Goal: Task Accomplishment & Management: Use online tool/utility

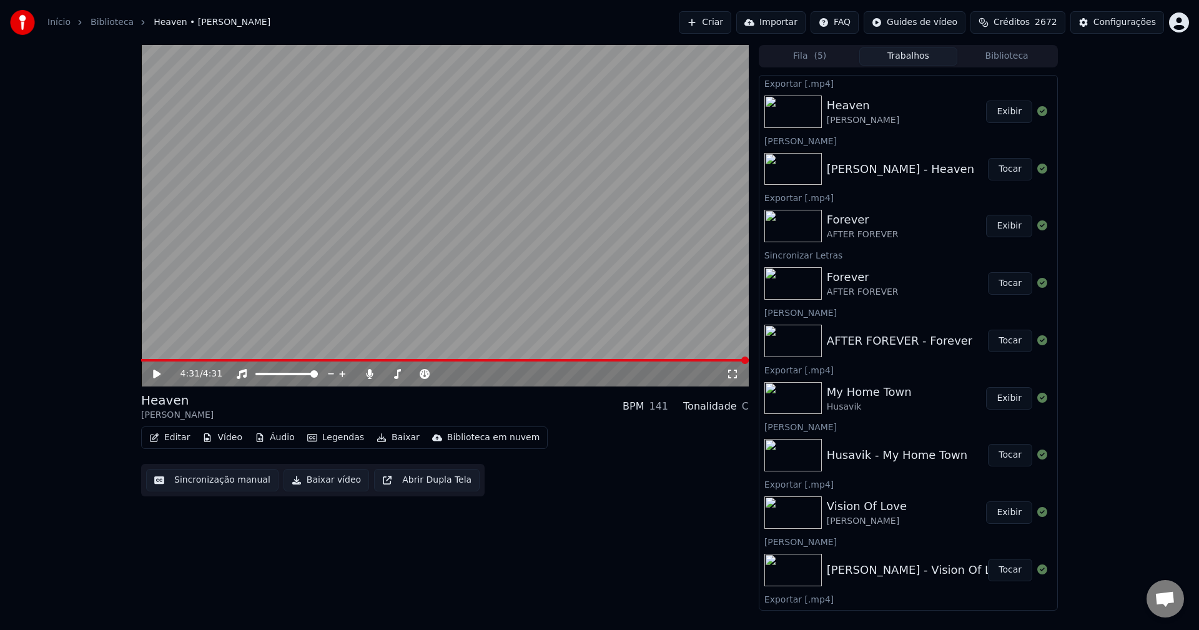
click at [709, 26] on button "Criar" at bounding box center [705, 22] width 52 height 22
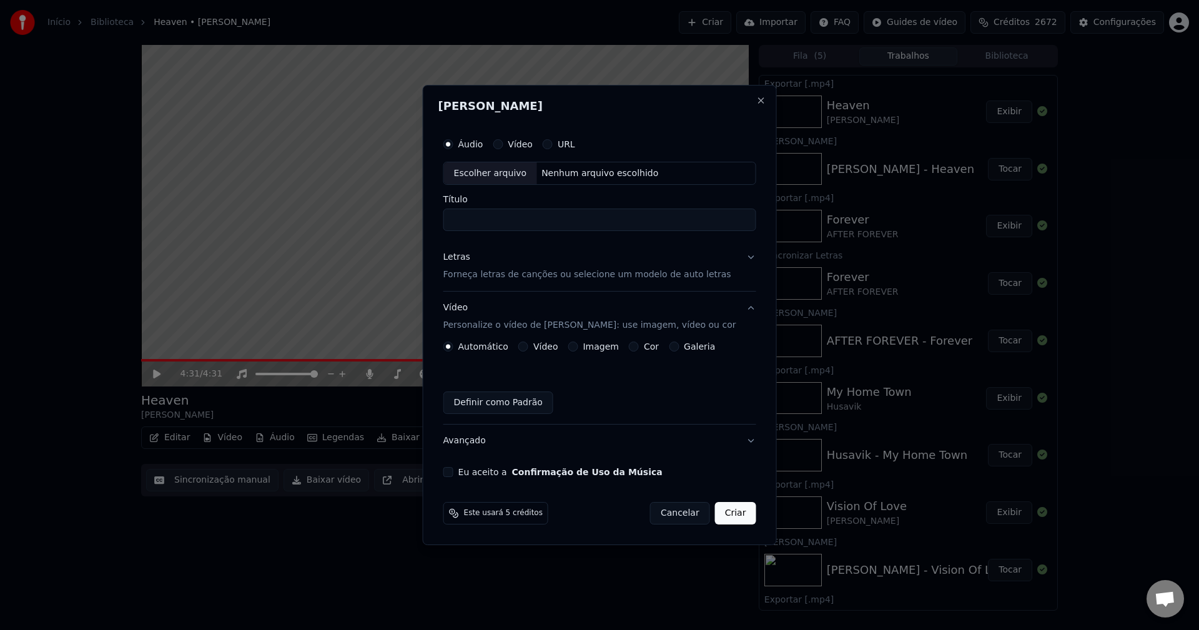
click at [493, 172] on div "Escolher arquivo" at bounding box center [490, 173] width 93 height 22
type input "**********"
click at [492, 279] on p "Forneça letras de canções ou selecione um modelo de auto letras" at bounding box center [587, 275] width 288 height 12
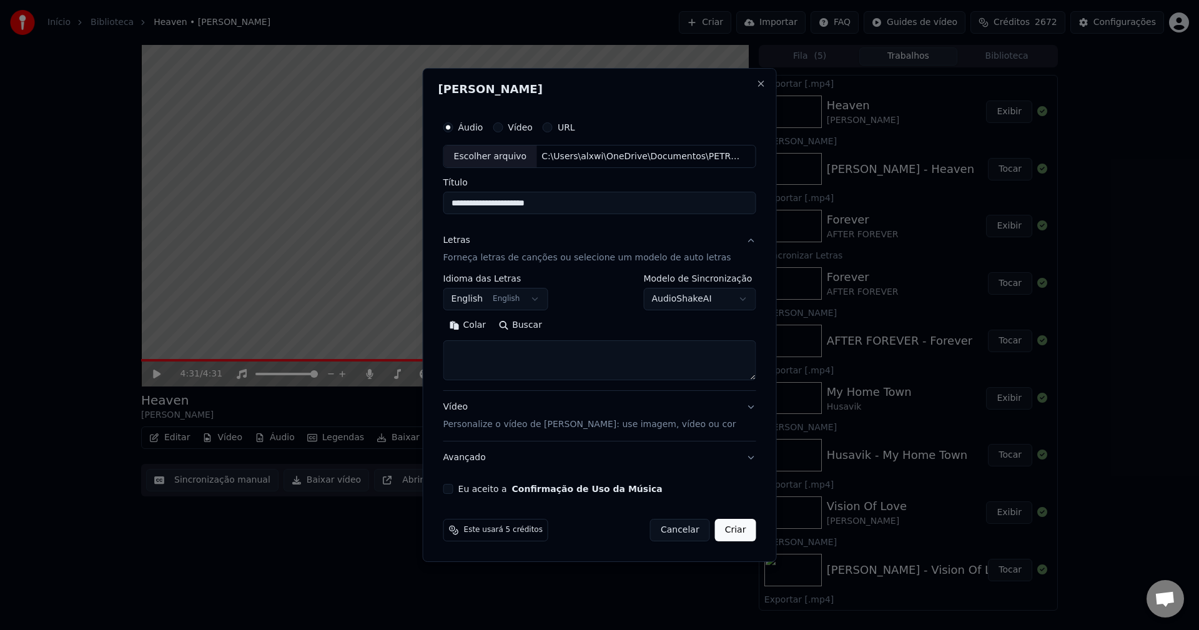
select select
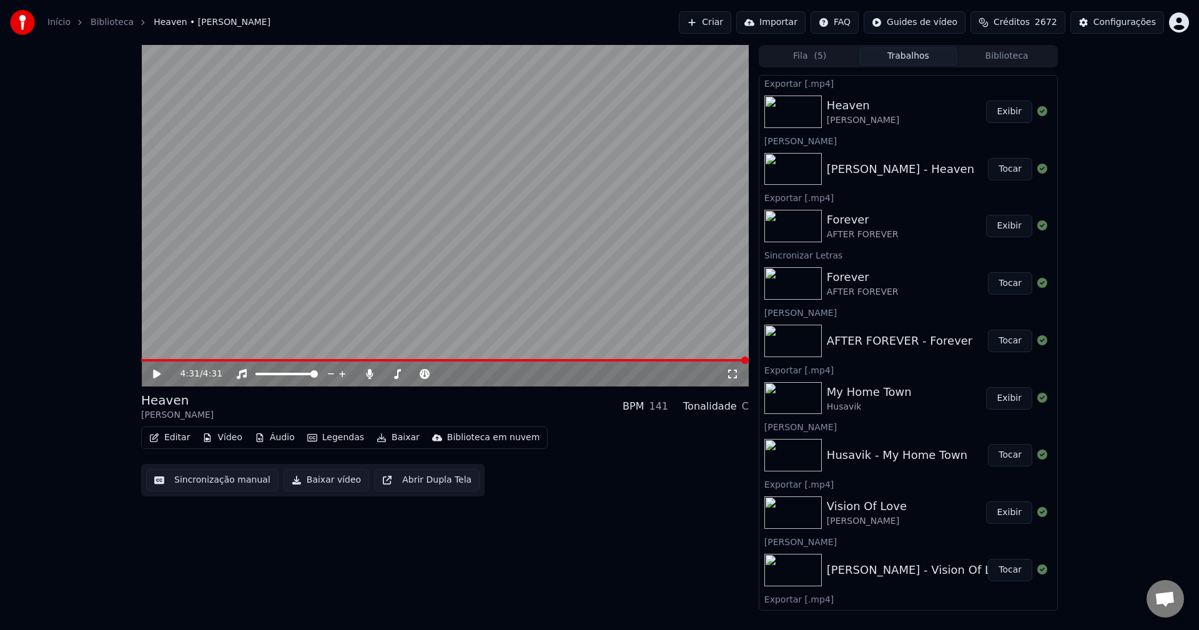
click at [705, 21] on button "Criar" at bounding box center [705, 22] width 52 height 22
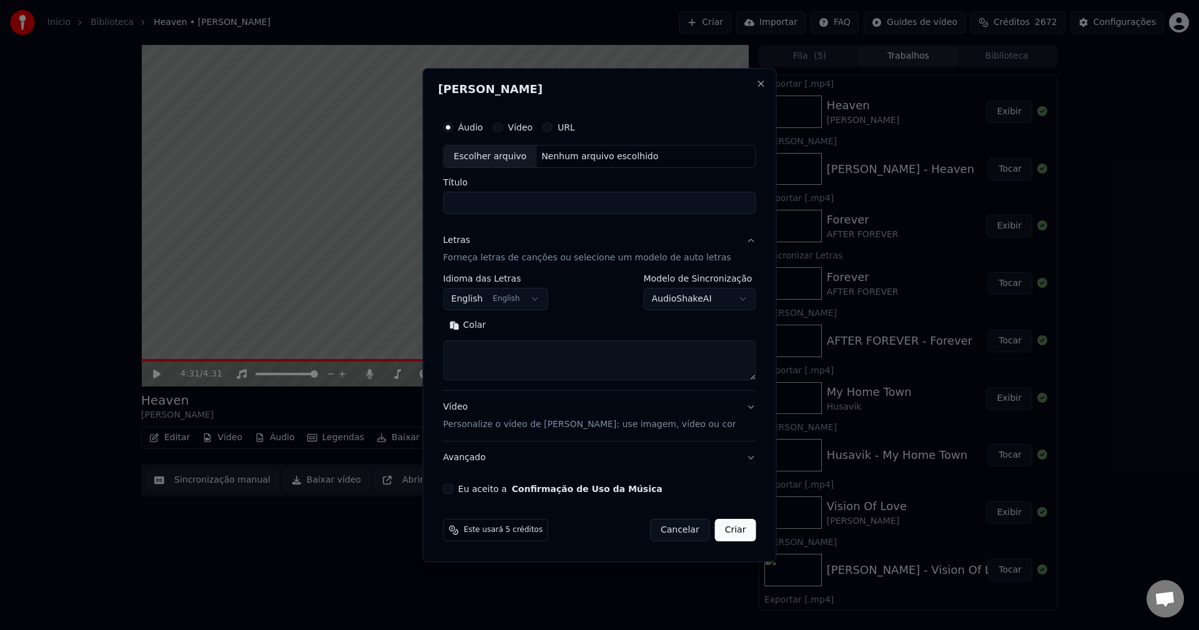
click at [517, 154] on div "Escolher arquivo" at bounding box center [490, 157] width 93 height 22
type input "**********"
click at [528, 259] on p "Forneça letras de canções ou selecione um modelo de auto letras" at bounding box center [587, 258] width 288 height 12
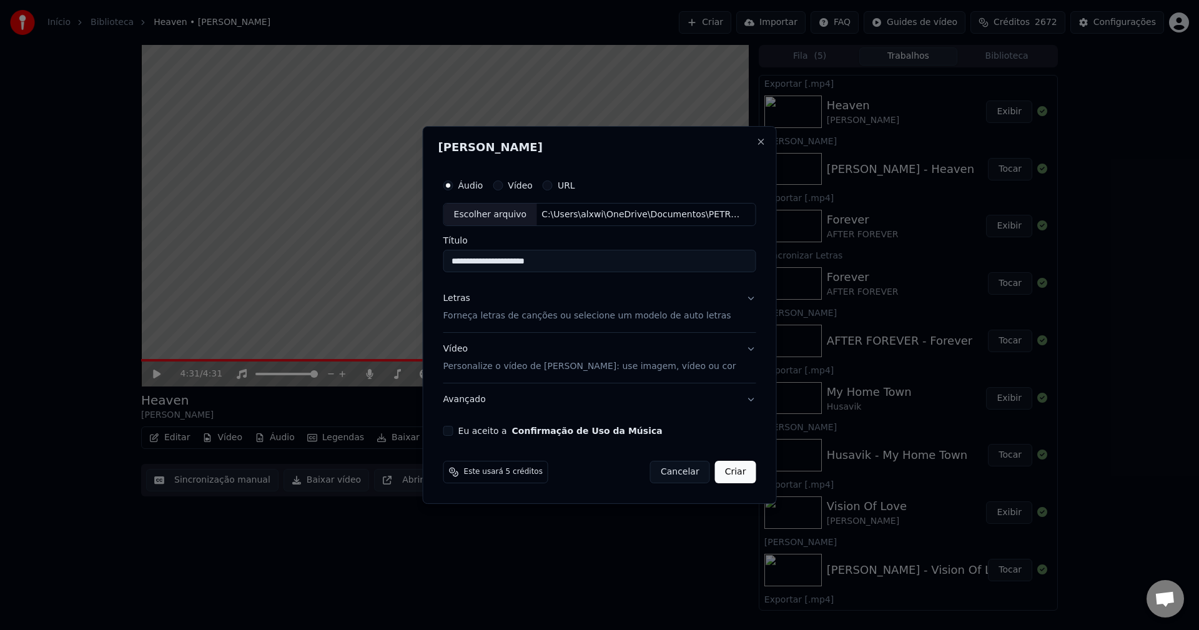
click at [522, 318] on p "Forneça letras de canções ou selecione um modelo de auto letras" at bounding box center [587, 316] width 288 height 12
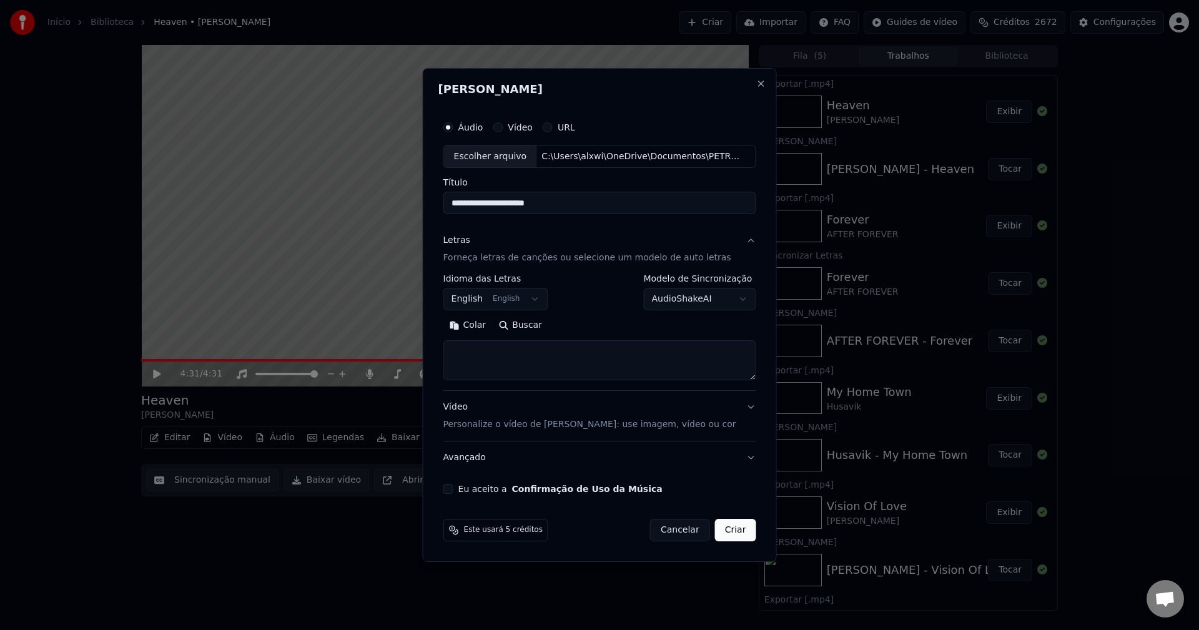
click at [534, 359] on textarea at bounding box center [599, 361] width 313 height 40
paste textarea "**********"
type textarea "**********"
click at [499, 424] on p "Personalize o vídeo de [PERSON_NAME]: use imagem, vídeo ou cor" at bounding box center [589, 425] width 293 height 12
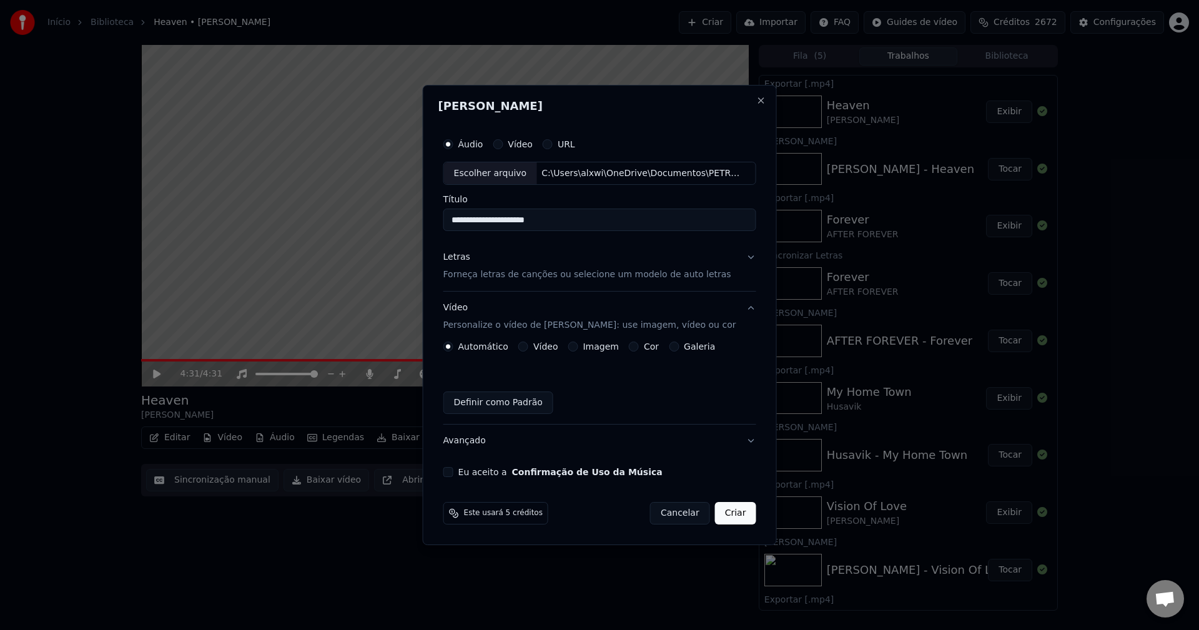
click at [573, 347] on button "Imagem" at bounding box center [573, 347] width 10 height 10
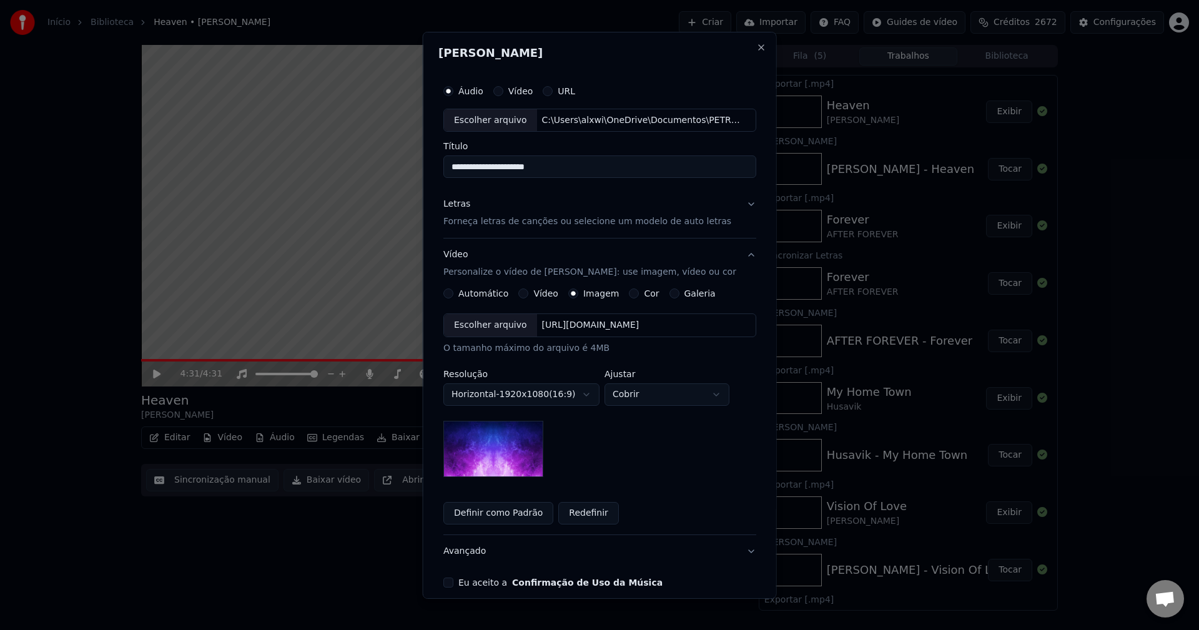
click at [497, 329] on div "Escolher arquivo" at bounding box center [490, 325] width 93 height 22
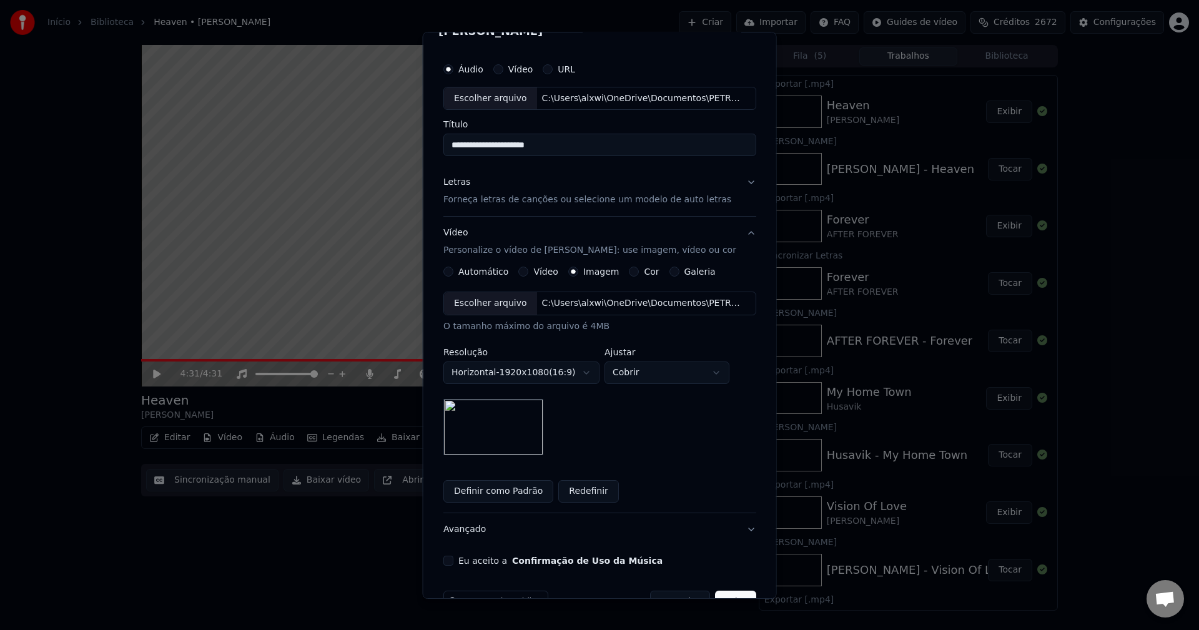
scroll to position [57, 0]
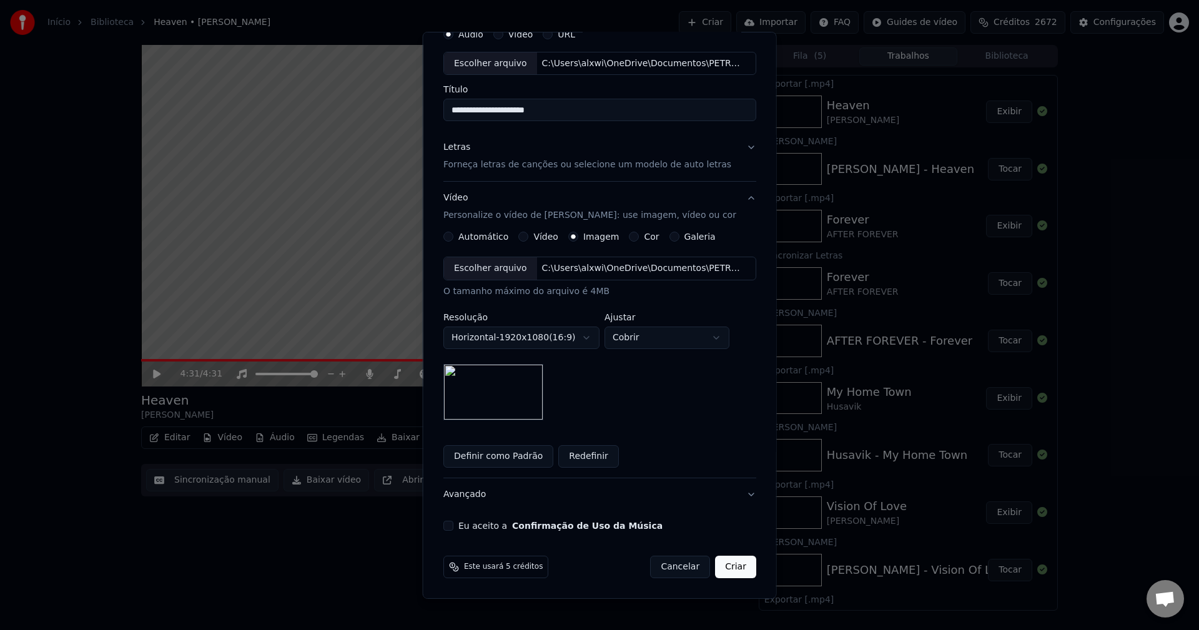
click at [453, 527] on button "Eu aceito a Confirmação de Uso da Música" at bounding box center [448, 526] width 10 height 10
click at [734, 564] on button "Criar" at bounding box center [735, 567] width 41 height 22
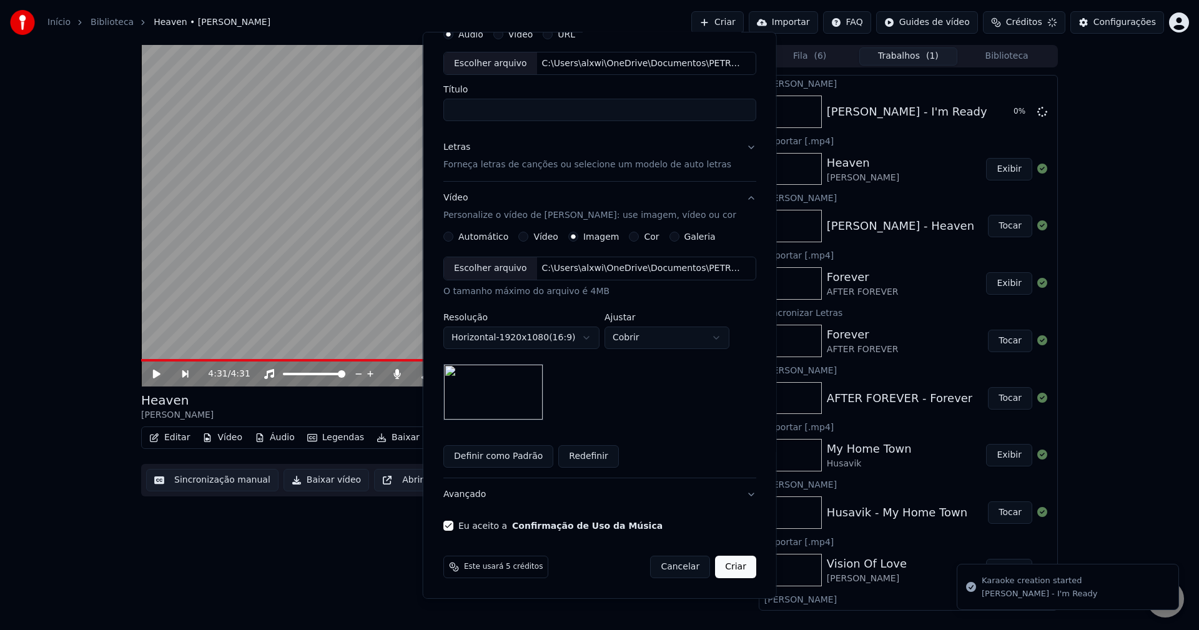
scroll to position [0, 0]
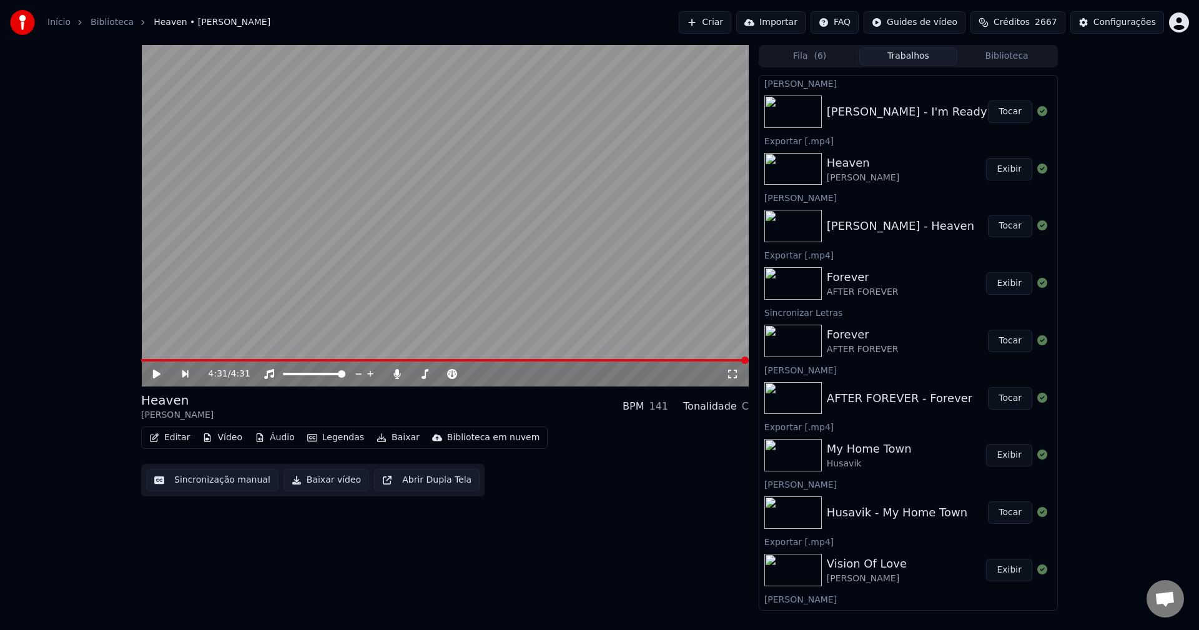
click at [1003, 107] on button "Tocar" at bounding box center [1010, 112] width 44 height 22
click at [393, 436] on button "Baixar" at bounding box center [398, 437] width 53 height 17
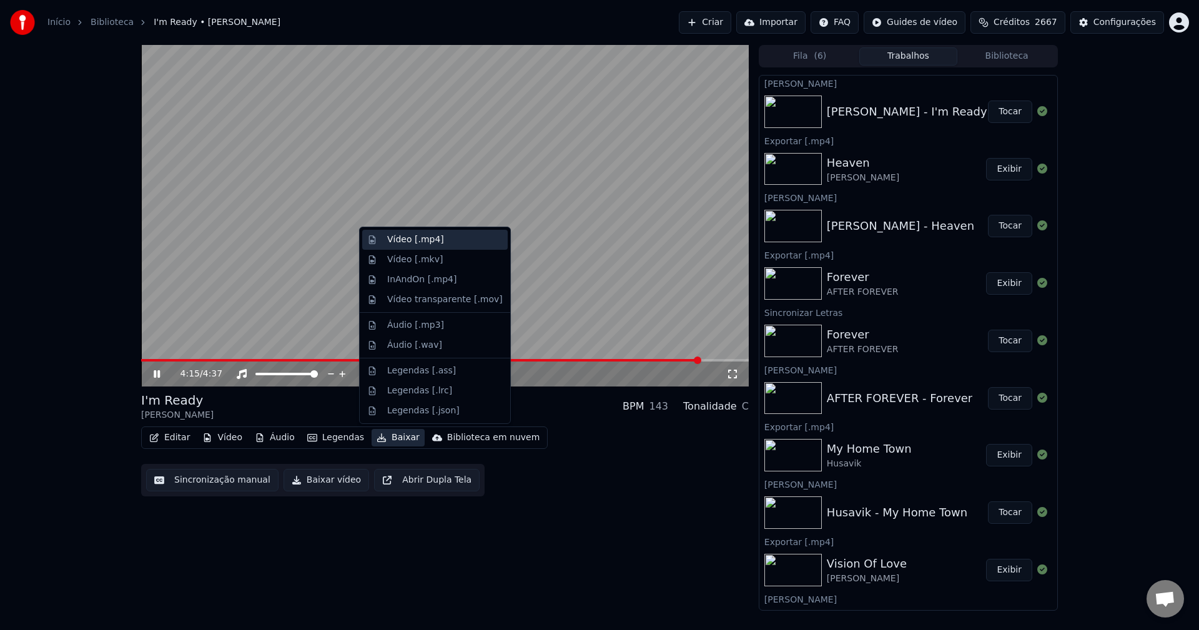
click at [428, 243] on div "Vídeo [.mp4]" at bounding box center [415, 240] width 57 height 12
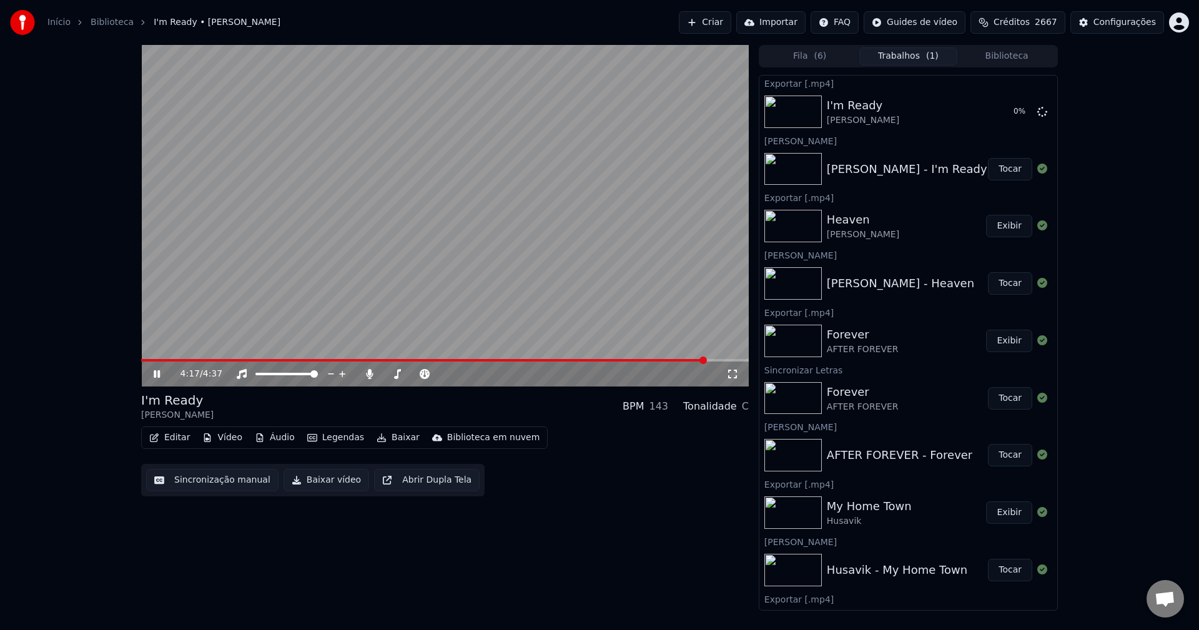
click at [155, 369] on div "4:17 / 4:37" at bounding box center [445, 374] width 598 height 12
click at [159, 372] on icon at bounding box center [157, 373] width 6 height 7
